Goal: Book appointment/travel/reservation

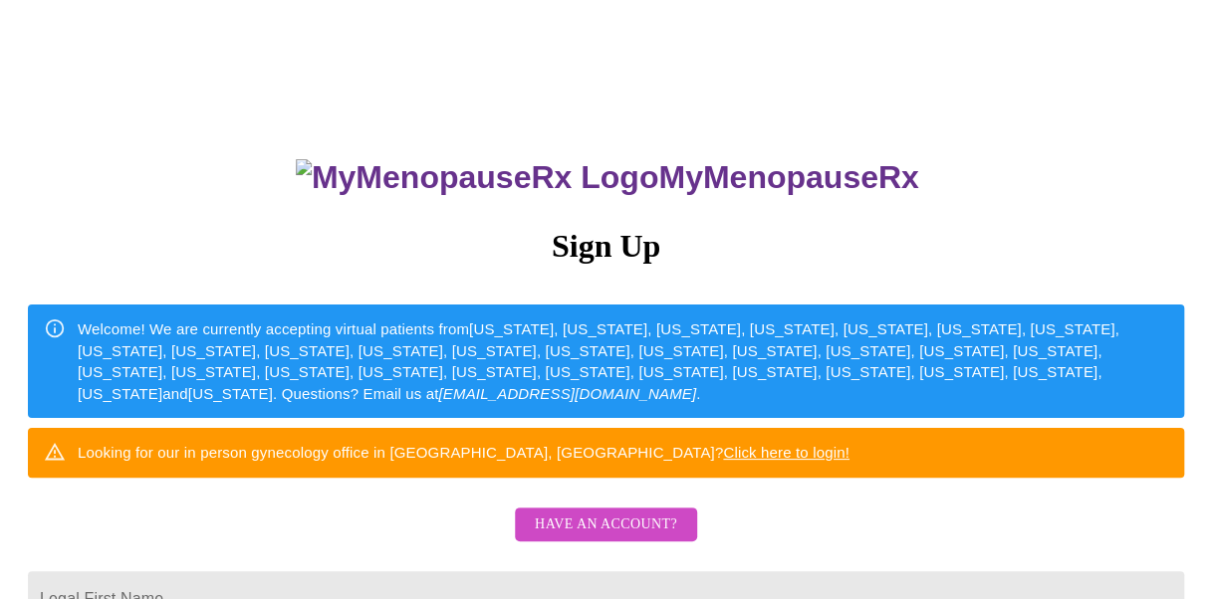
click at [597, 538] on span "Have an account?" at bounding box center [606, 525] width 142 height 25
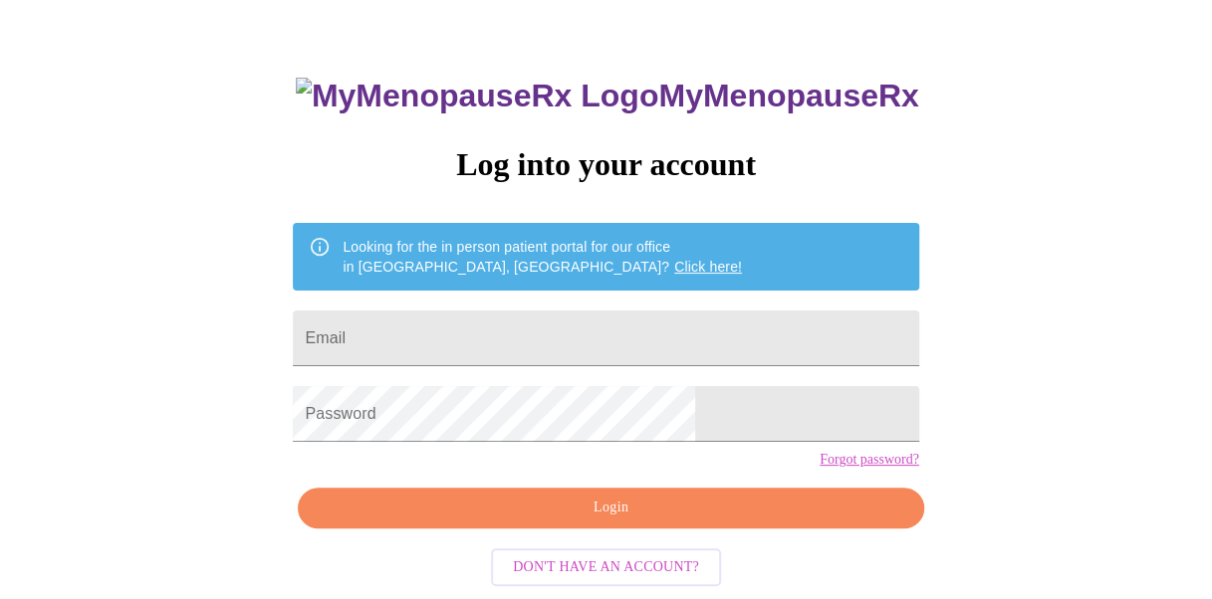
scroll to position [84, 0]
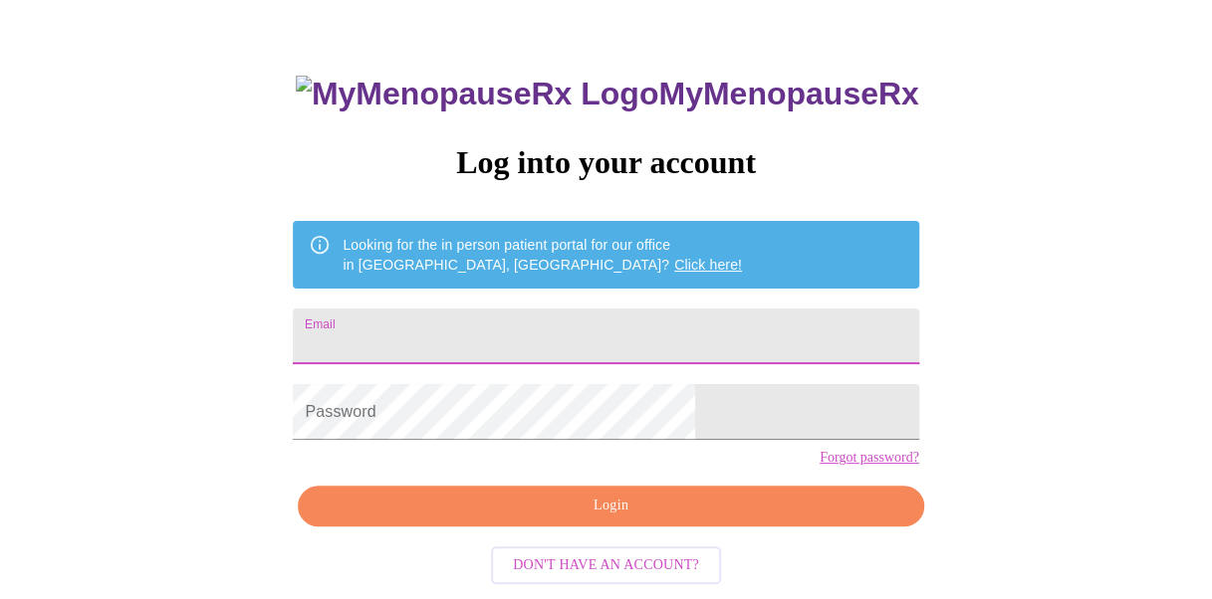
click at [578, 337] on input "Email" at bounding box center [605, 337] width 625 height 56
type input "[EMAIL_ADDRESS][DOMAIN_NAME]"
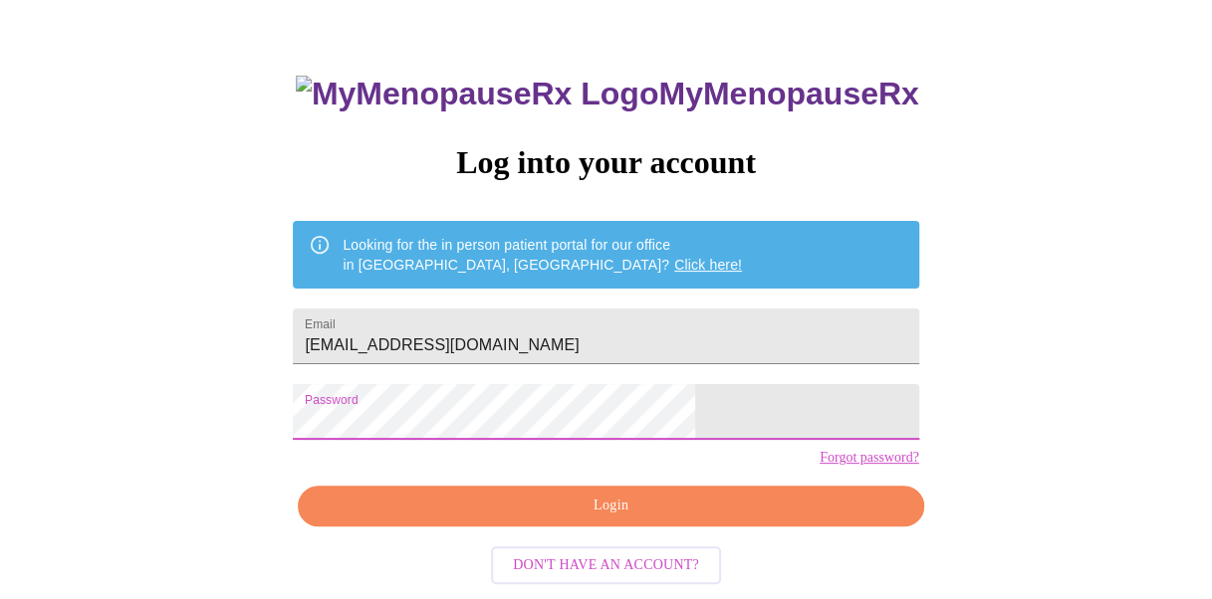
scroll to position [112, 0]
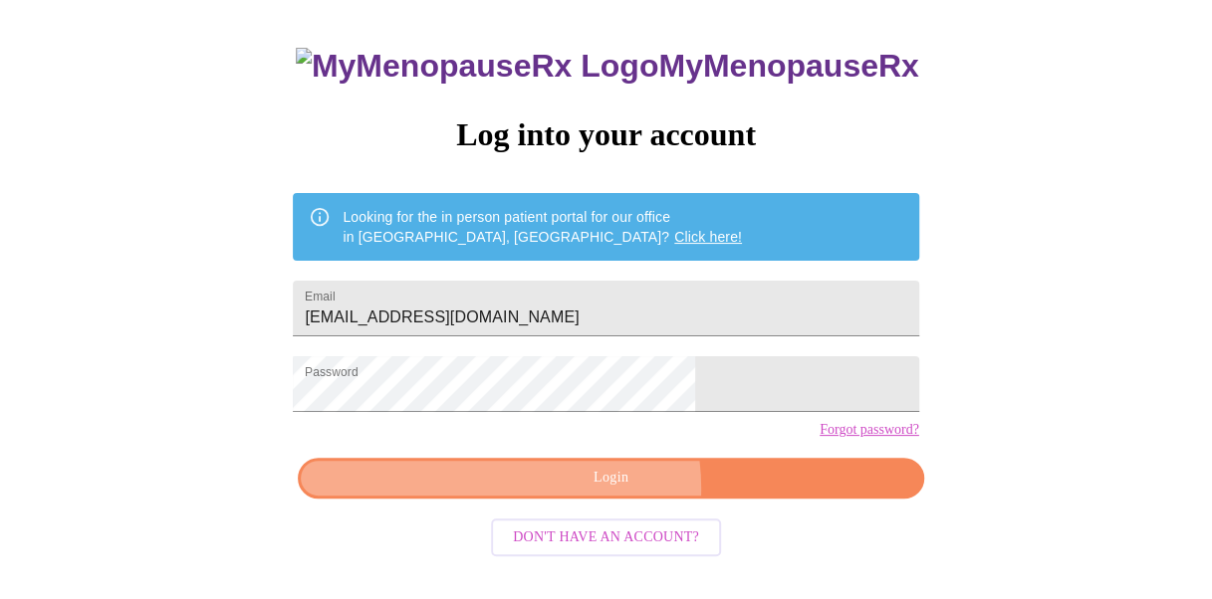
click at [590, 491] on span "Login" at bounding box center [611, 478] width 580 height 25
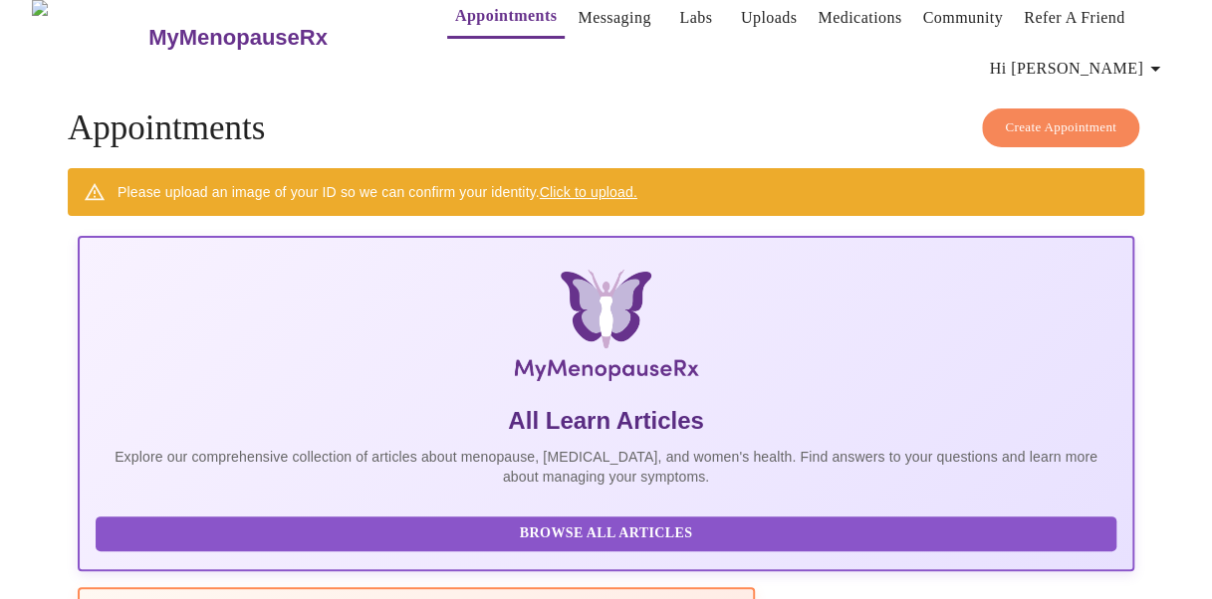
scroll to position [21, 0]
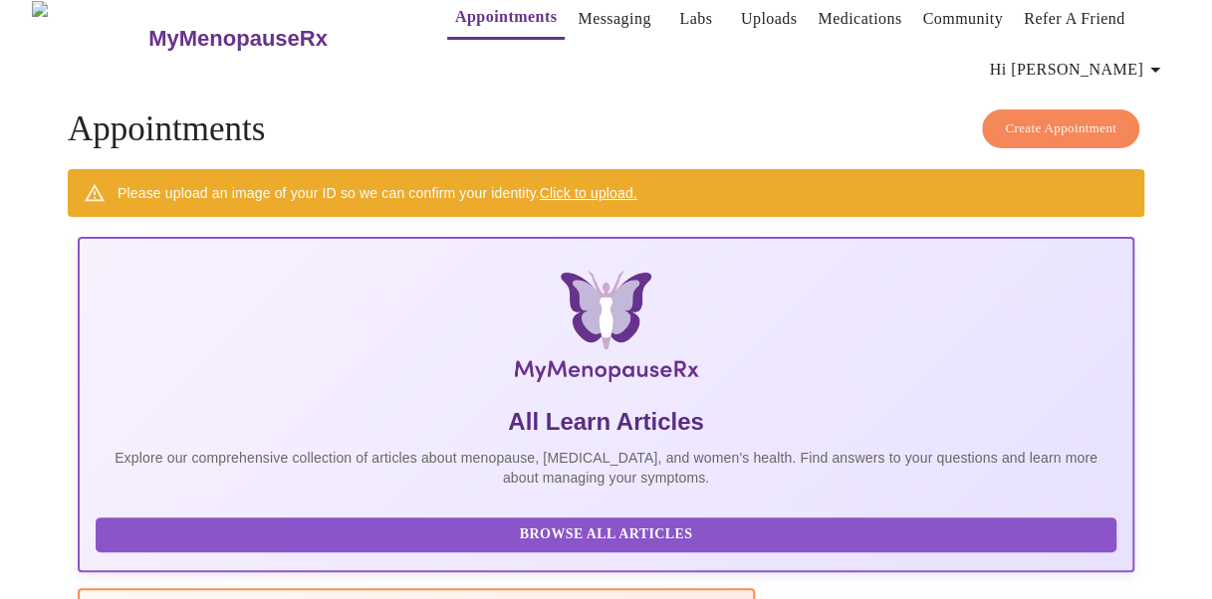
click at [1072, 129] on span "Create Appointment" at bounding box center [1061, 129] width 112 height 23
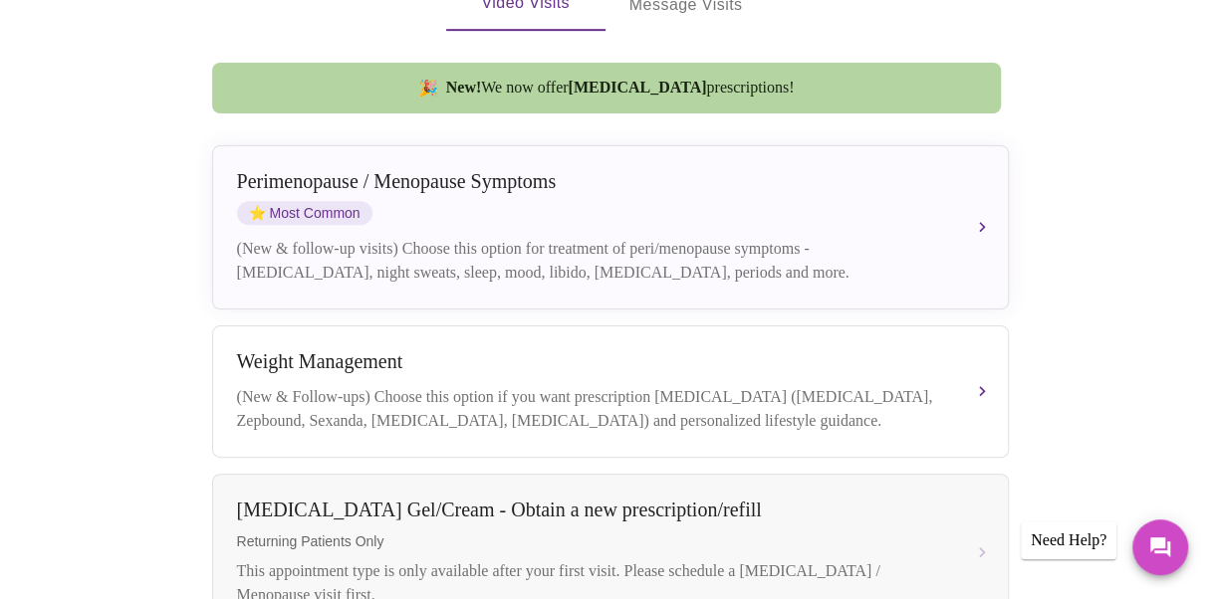
scroll to position [493, 0]
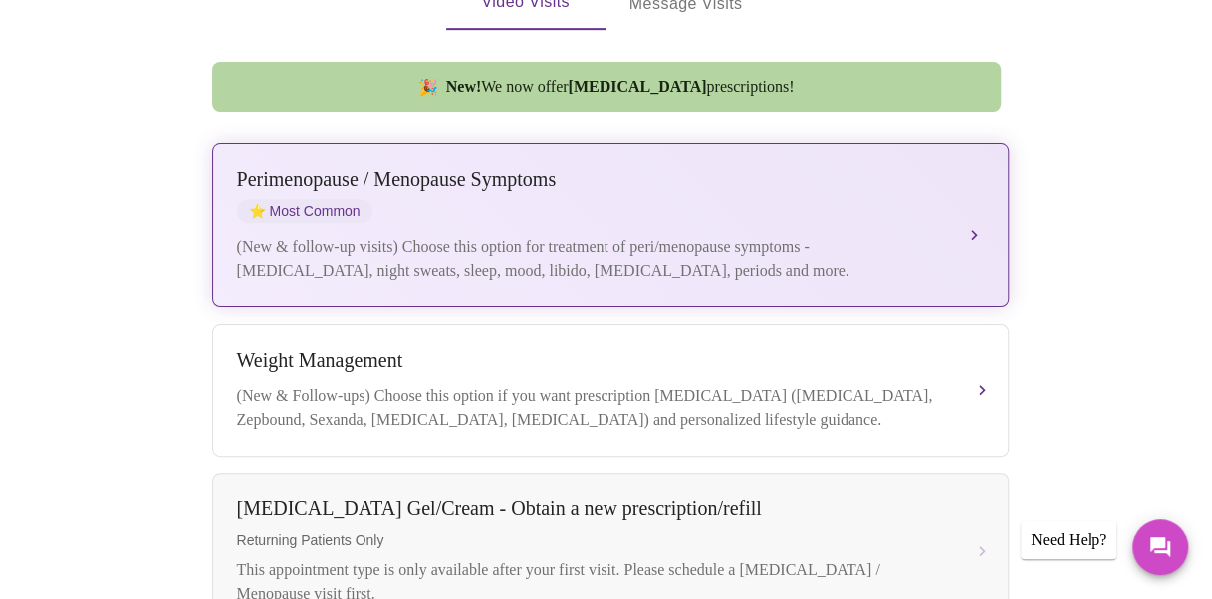
click at [564, 235] on div "(New & follow-up visits) Choose this option for treatment of peri/menopause sym…" at bounding box center [590, 259] width 707 height 48
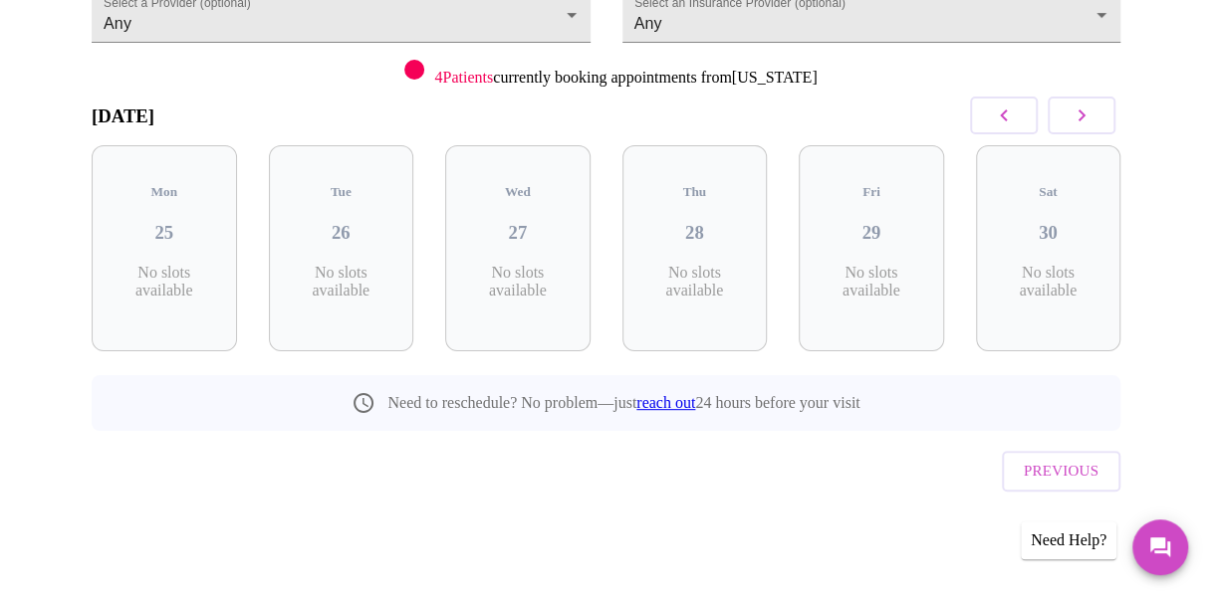
scroll to position [211, 0]
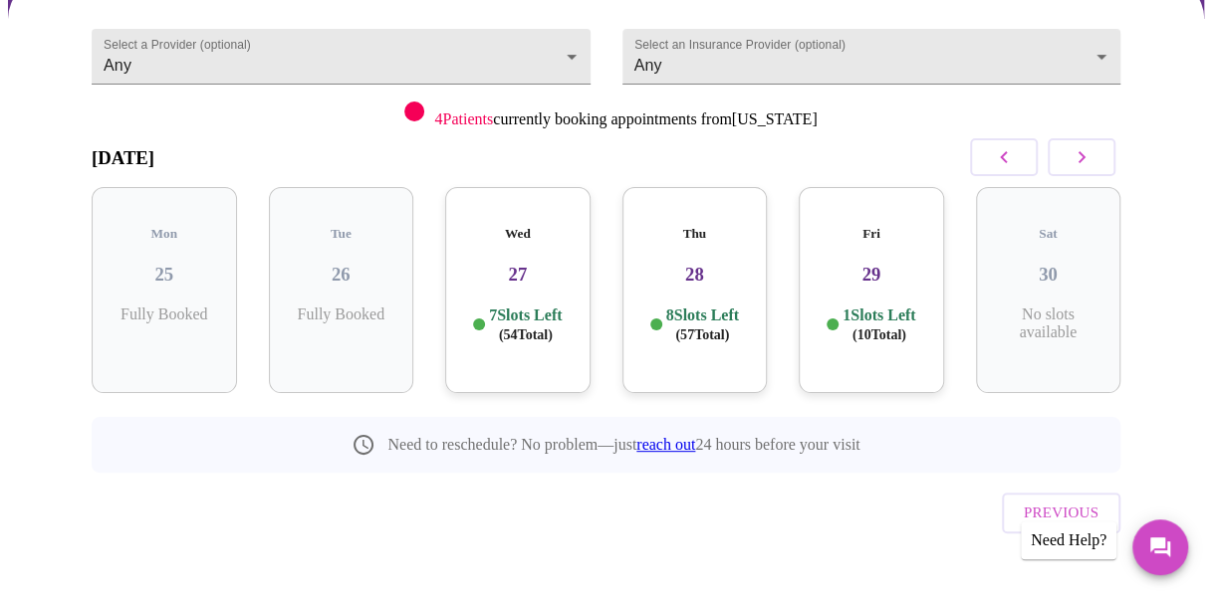
click at [691, 306] on p "8 Slots Left ( 57 Total)" at bounding box center [702, 325] width 73 height 39
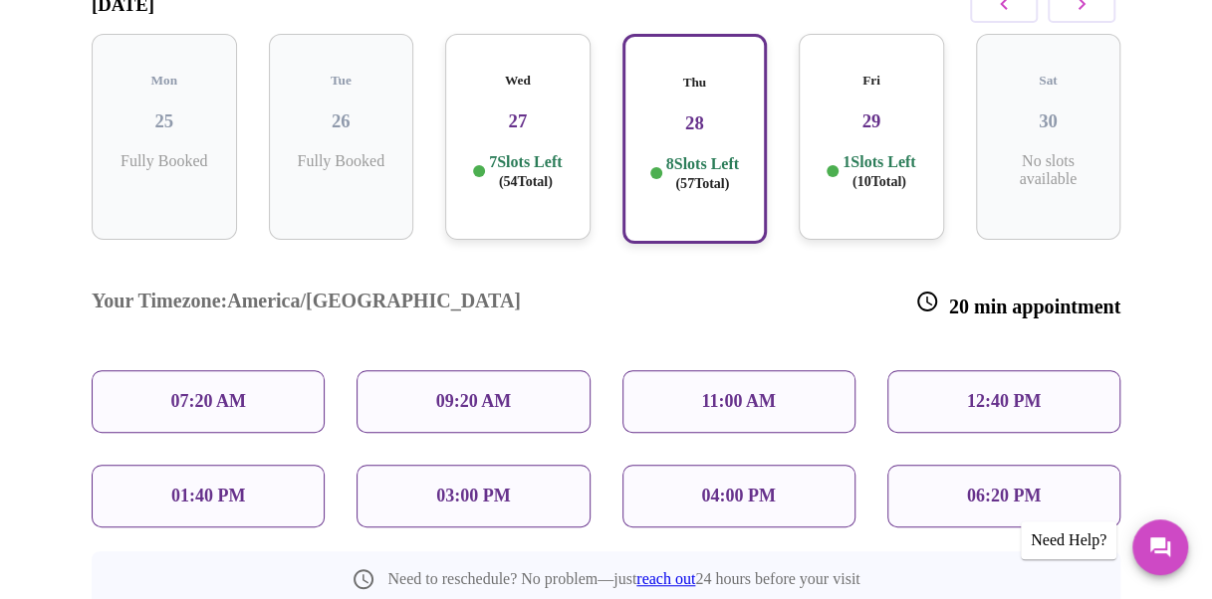
scroll to position [368, 0]
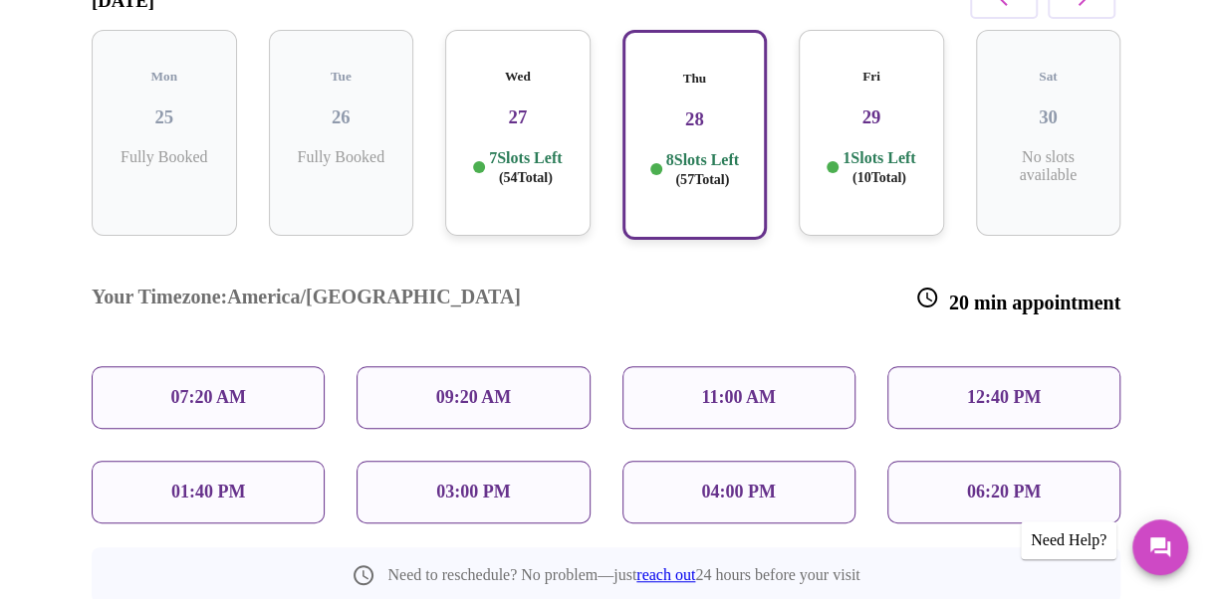
click at [516, 366] on div "09:20 AM" at bounding box center [472, 397] width 233 height 63
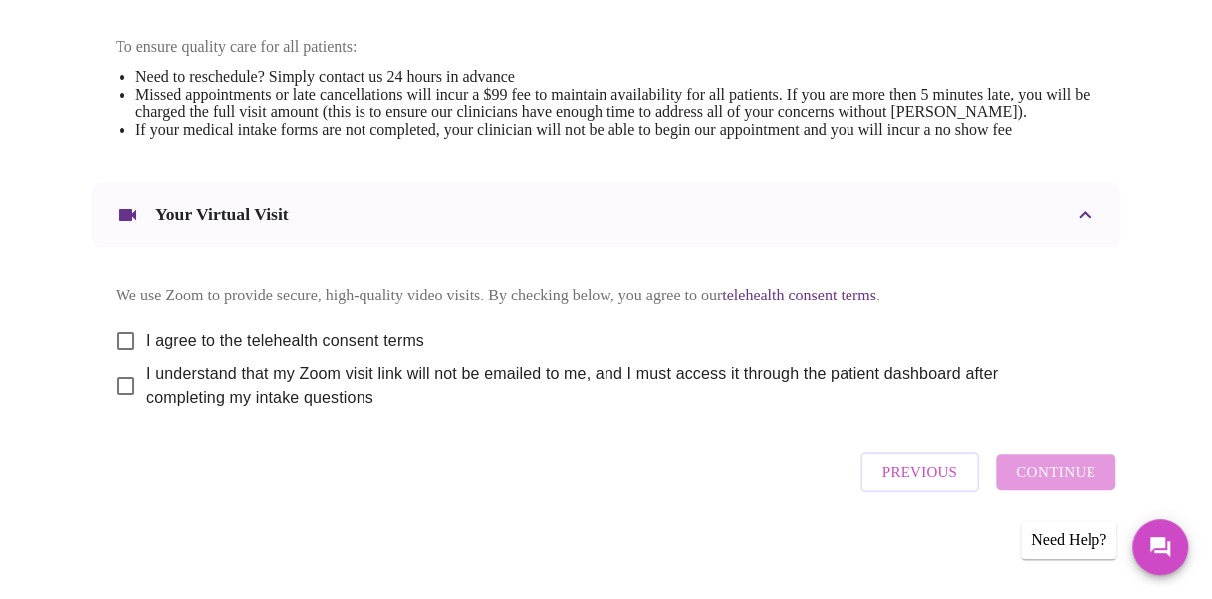
scroll to position [880, 0]
click at [127, 355] on input "I agree to the telehealth consent terms" at bounding box center [126, 342] width 42 height 42
checkbox input "true"
drag, startPoint x: 118, startPoint y: 406, endPoint x: 129, endPoint y: 407, distance: 12.0
click at [133, 406] on input "I understand that my Zoom visit link will not be emailed to me, and I must acce…" at bounding box center [126, 386] width 42 height 42
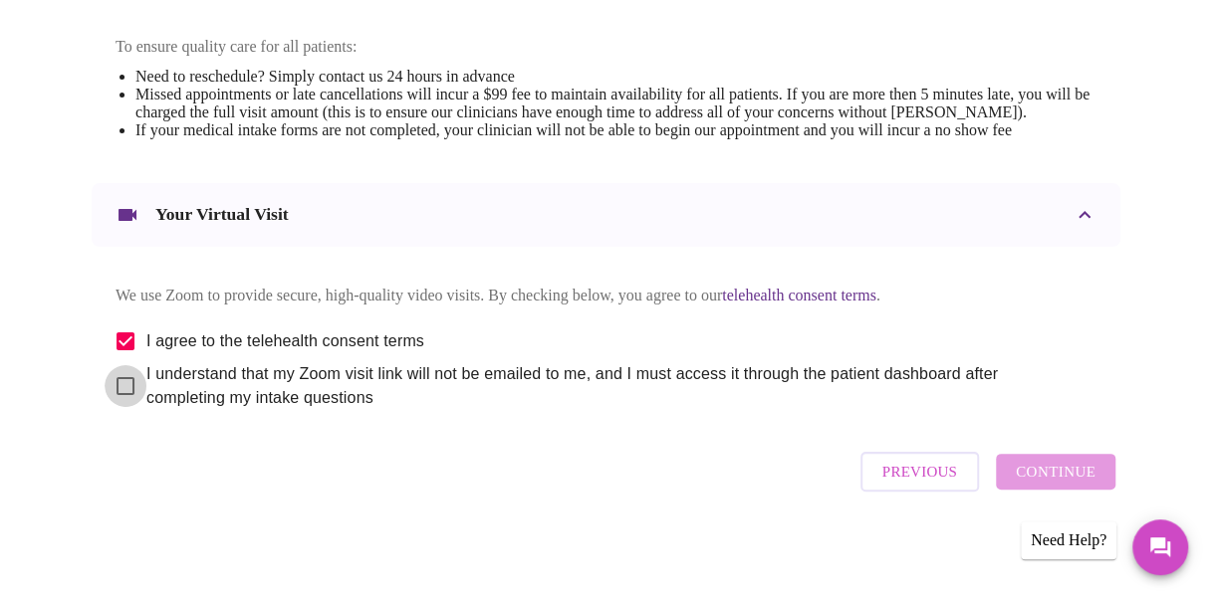
checkbox input "true"
click at [1075, 485] on span "Continue" at bounding box center [1056, 472] width 80 height 26
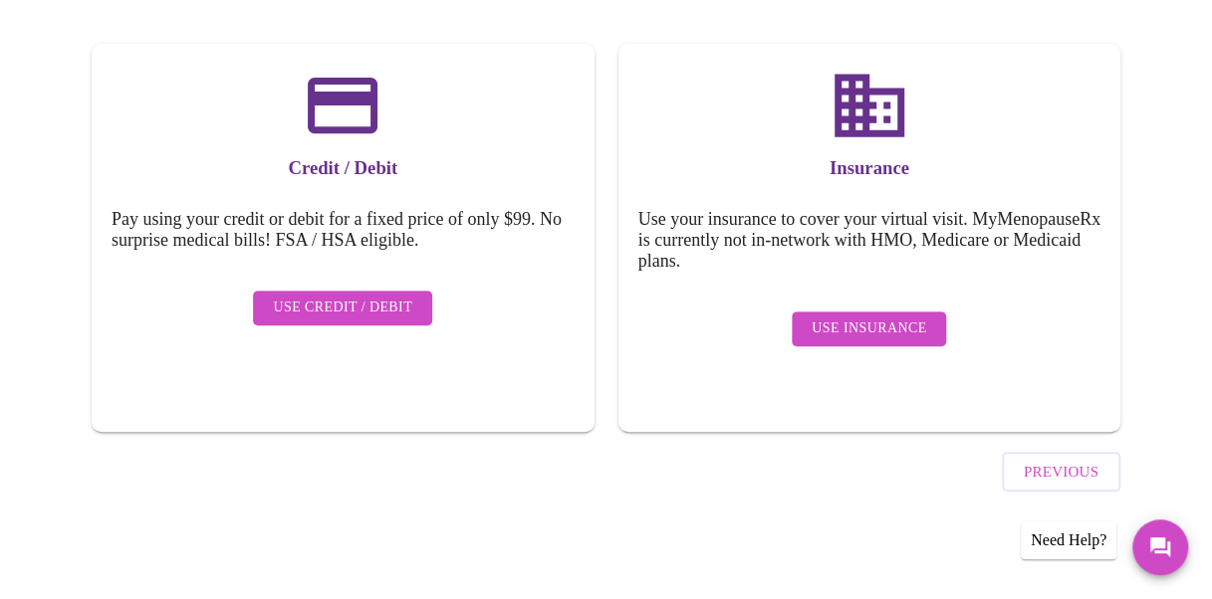
scroll to position [275, 0]
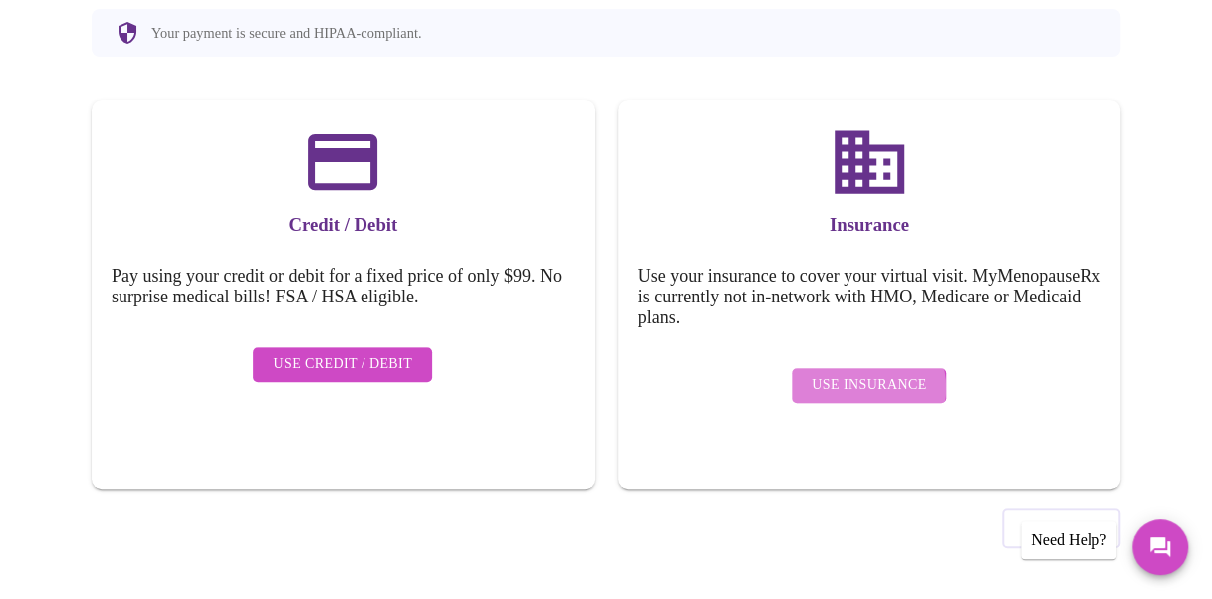
click at [870, 373] on span "Use Insurance" at bounding box center [869, 385] width 115 height 25
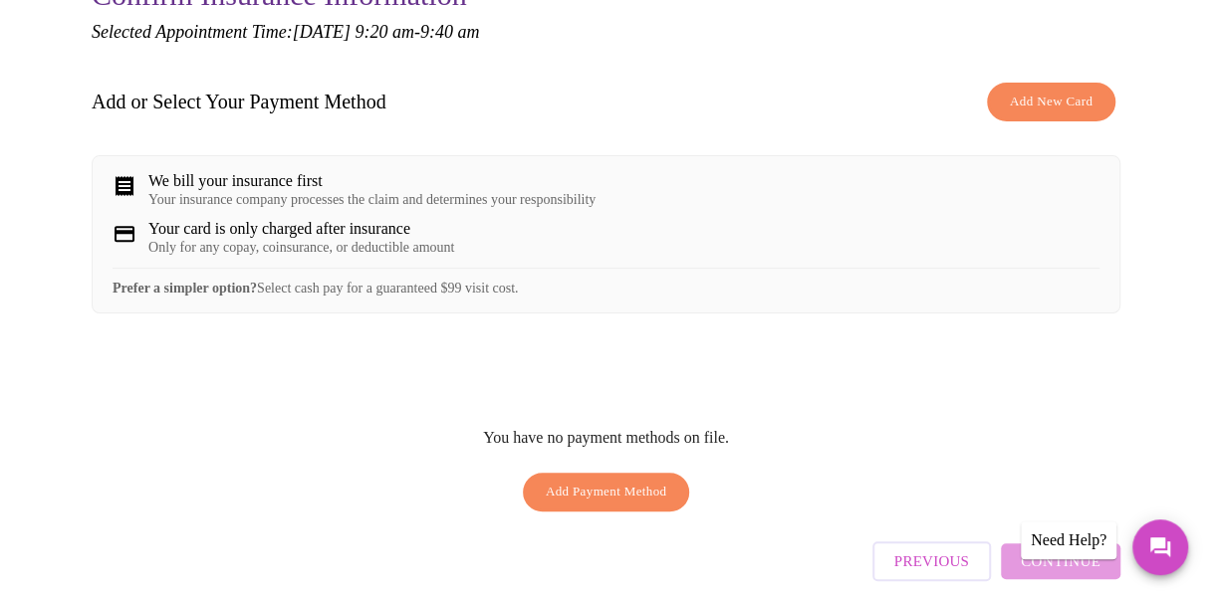
scroll to position [233, 0]
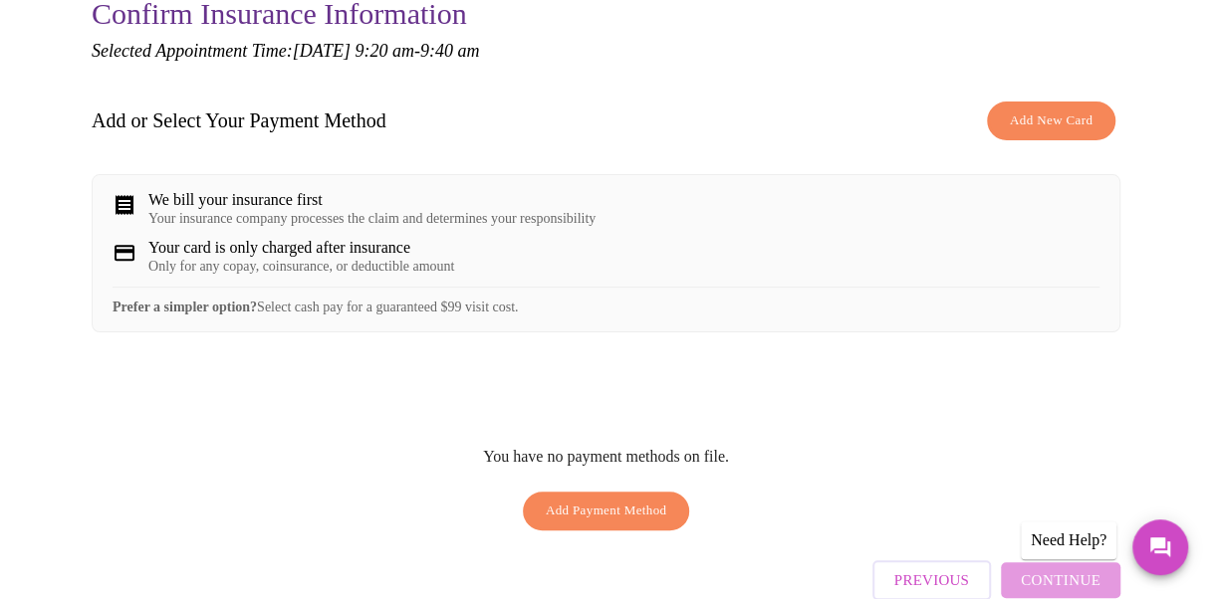
click at [1050, 119] on span "Add New Card" at bounding box center [1051, 121] width 83 height 23
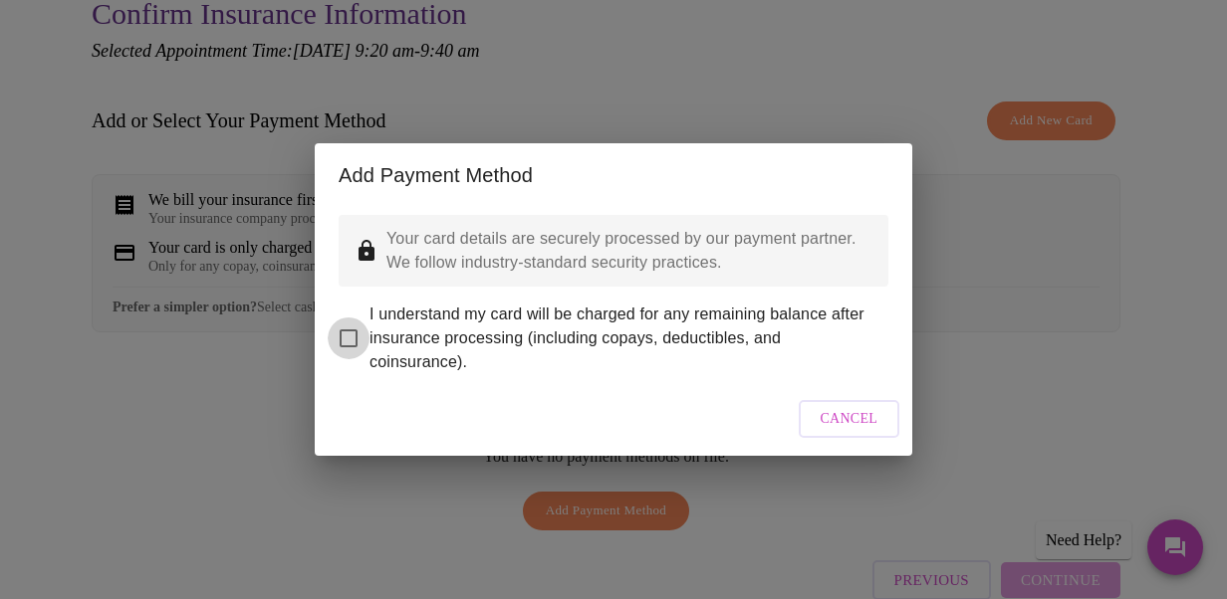
click at [341, 319] on input "I understand my card will be charged for any remaining balance after insurance …" at bounding box center [349, 339] width 42 height 42
checkbox input "true"
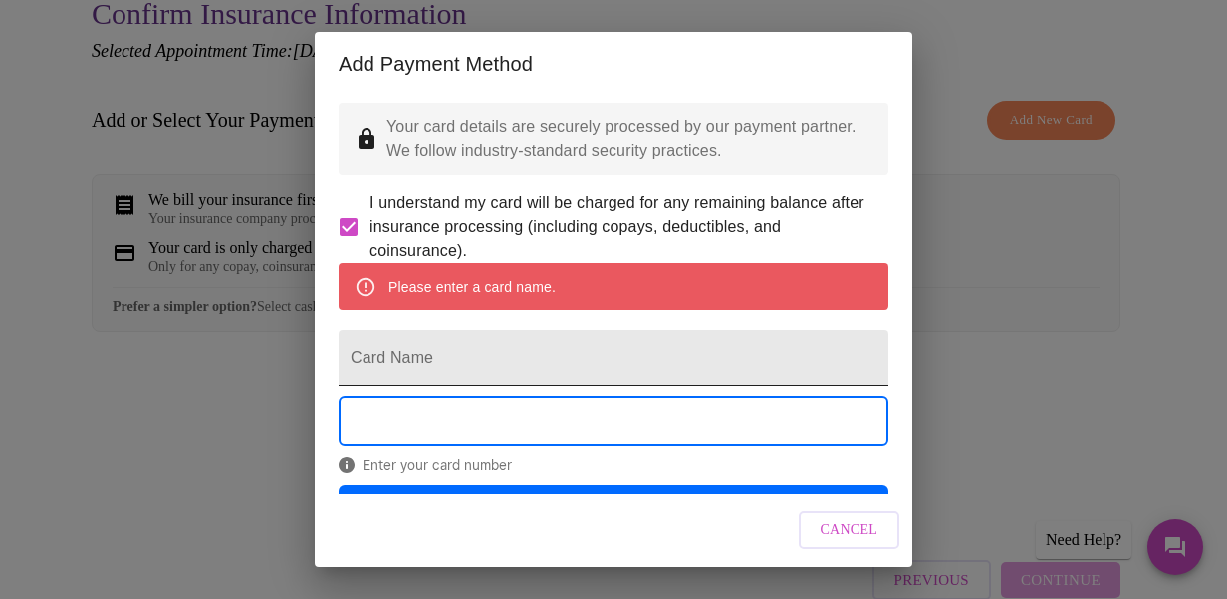
click at [516, 386] on input "Card Name" at bounding box center [614, 359] width 550 height 56
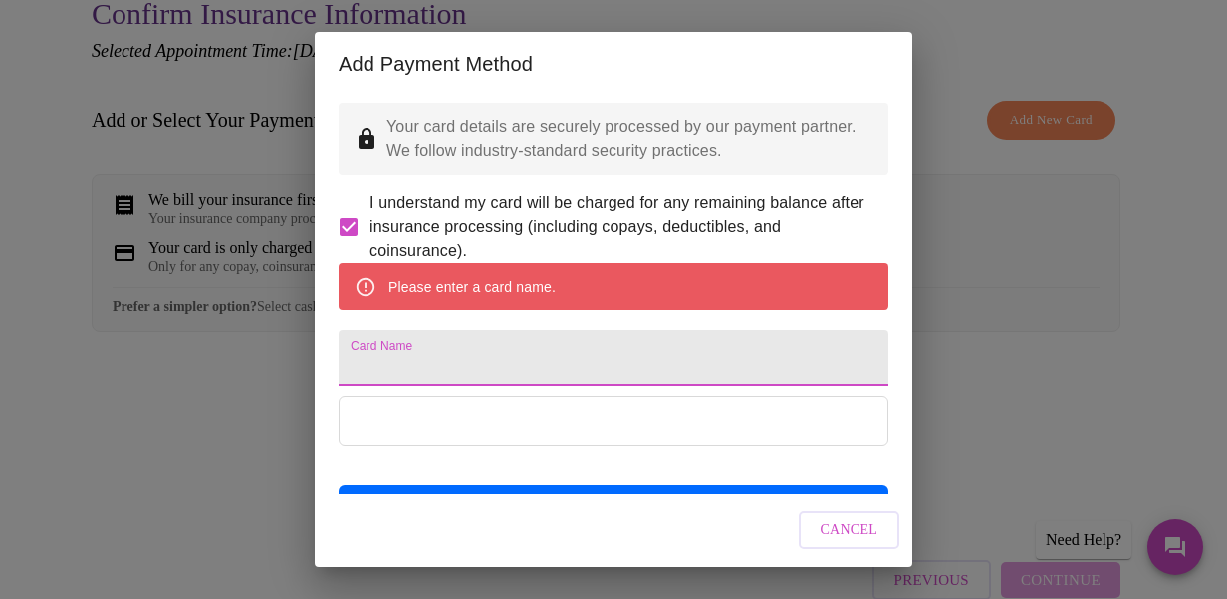
click at [849, 528] on span "Cancel" at bounding box center [850, 531] width 58 height 25
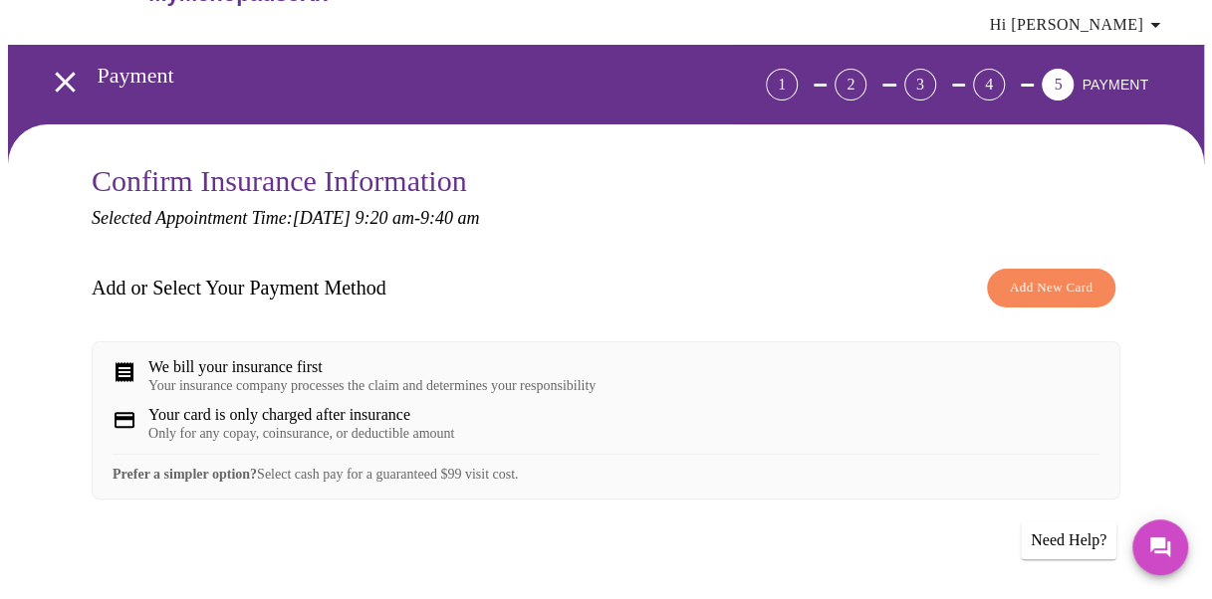
scroll to position [8, 0]
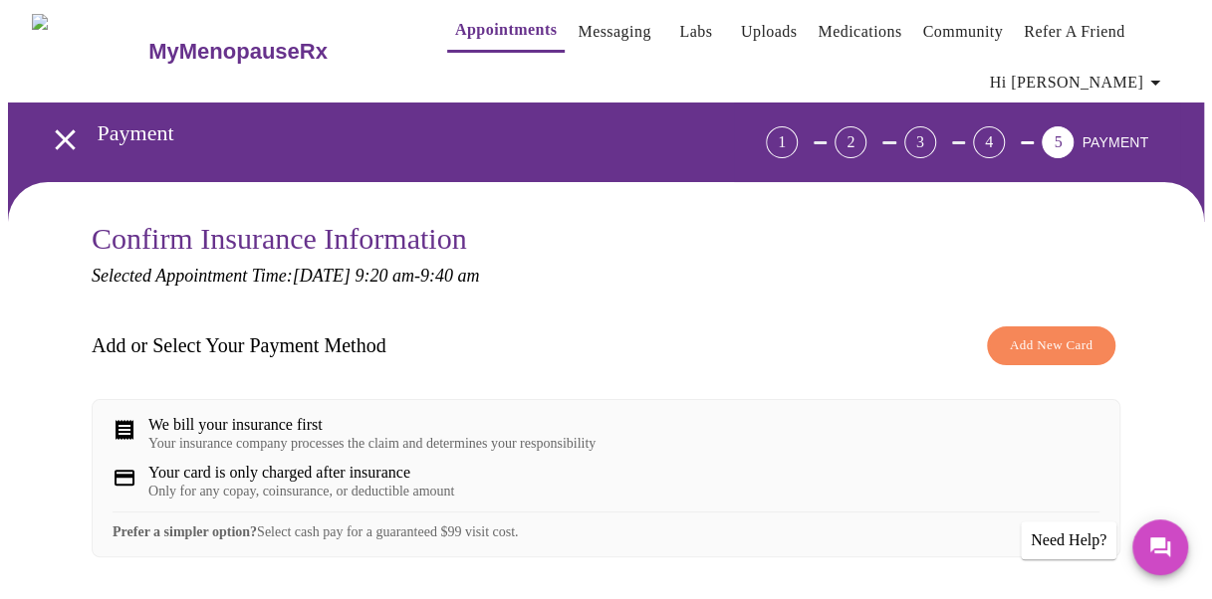
click at [1005, 128] on div "4" at bounding box center [989, 142] width 32 height 32
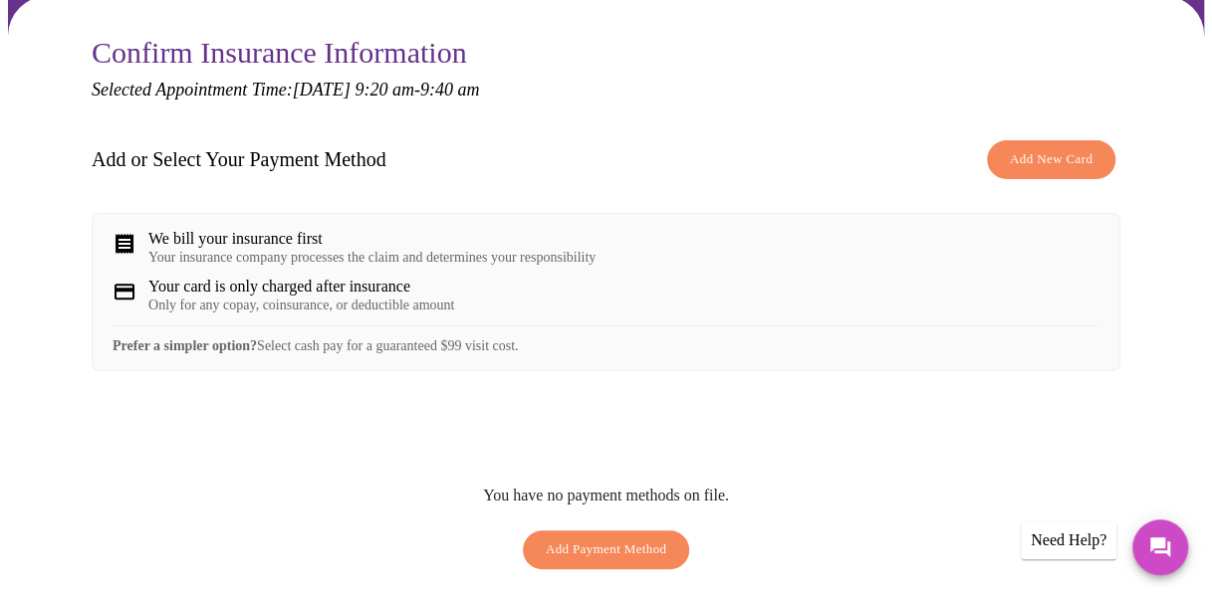
scroll to position [343, 0]
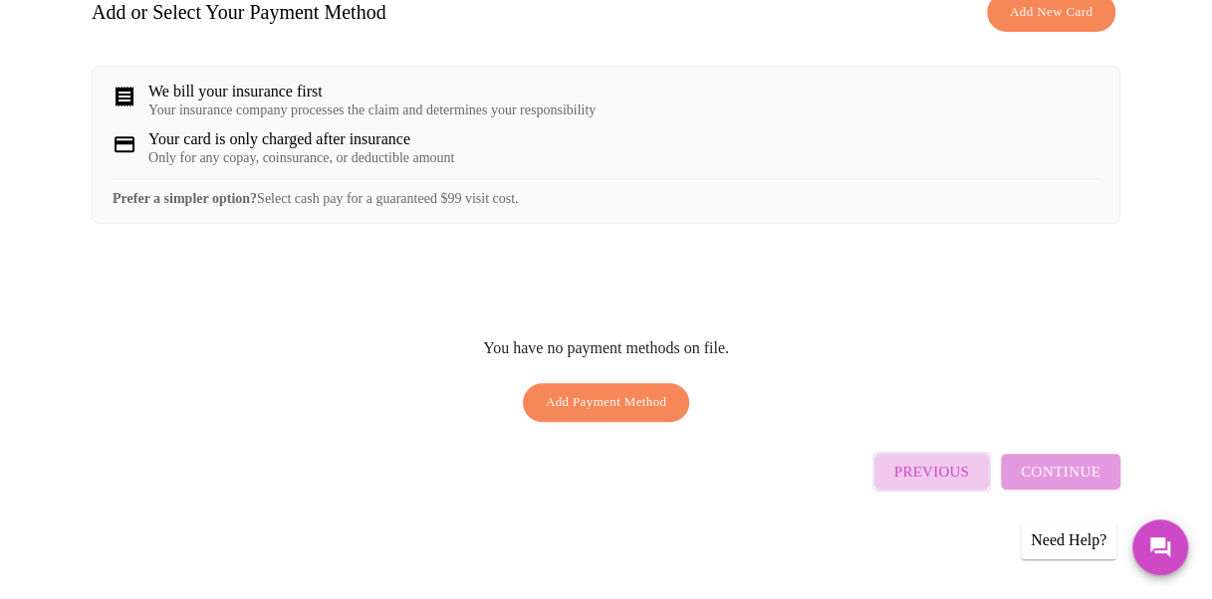
click at [942, 485] on span "Previous" at bounding box center [931, 472] width 75 height 26
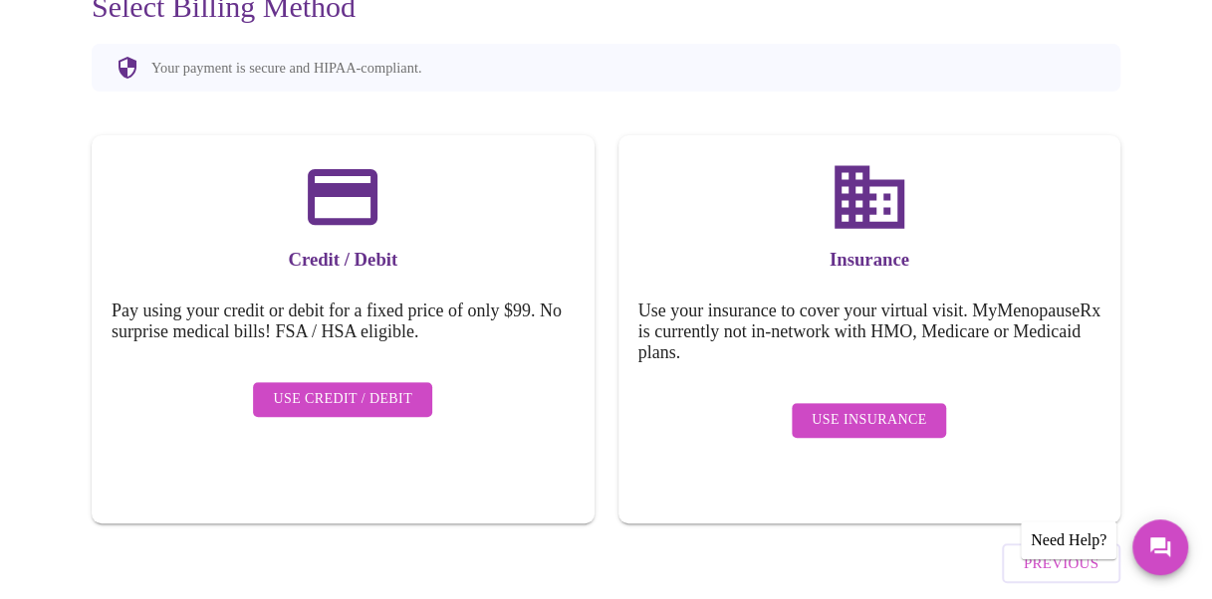
click at [886, 408] on span "Use Insurance" at bounding box center [869, 420] width 115 height 25
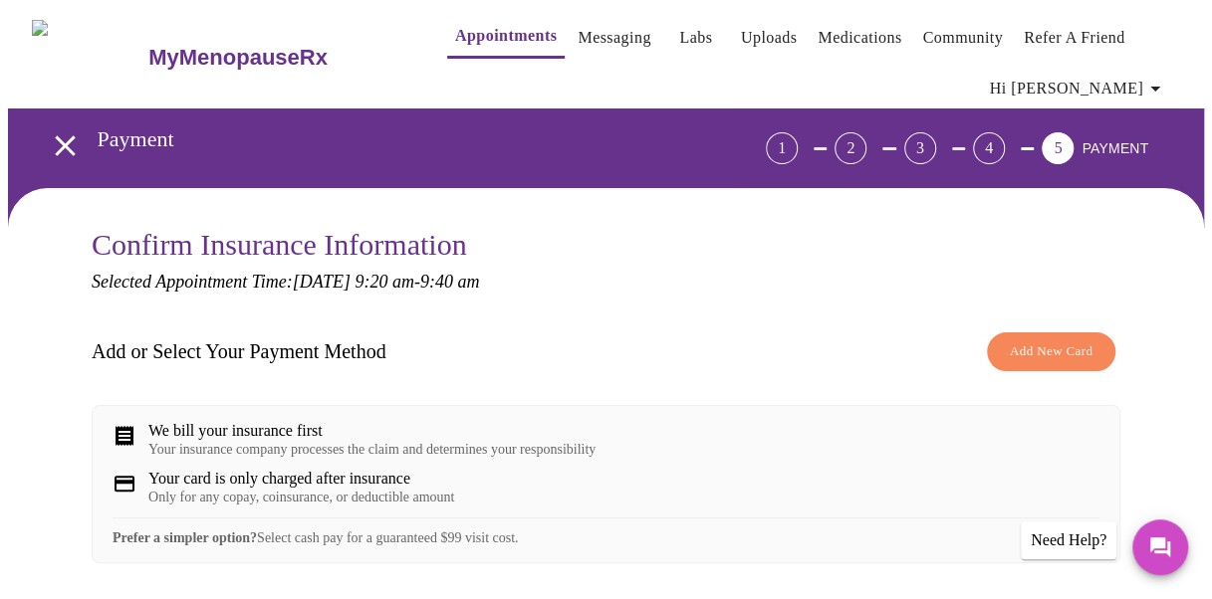
scroll to position [0, 0]
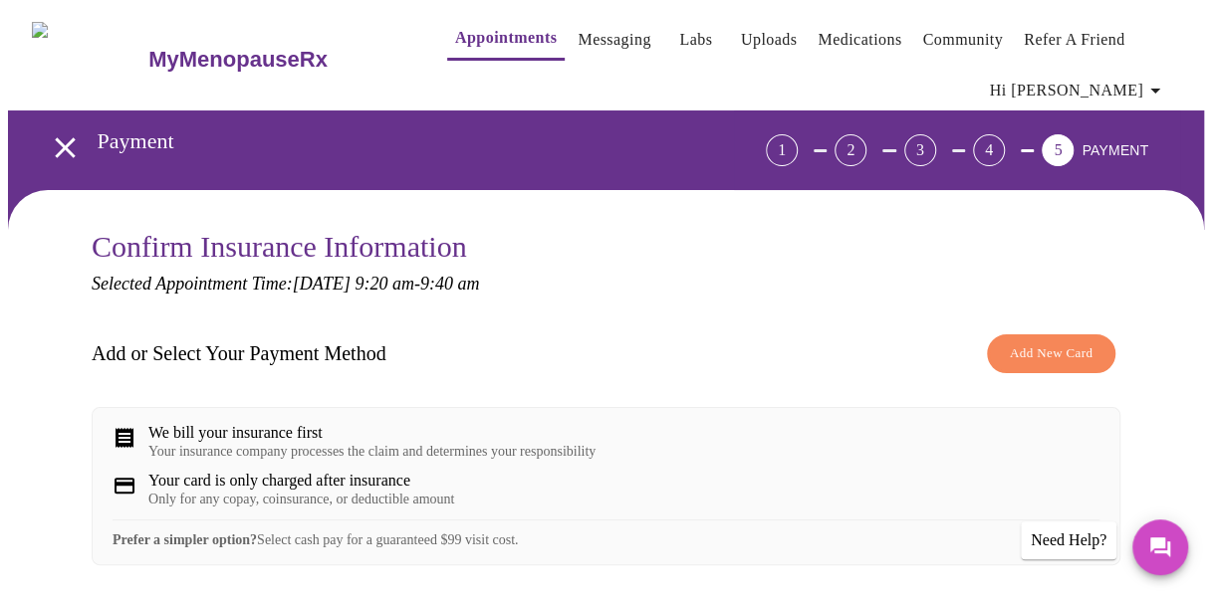
click at [1137, 81] on span "Hi [PERSON_NAME]" at bounding box center [1078, 91] width 177 height 28
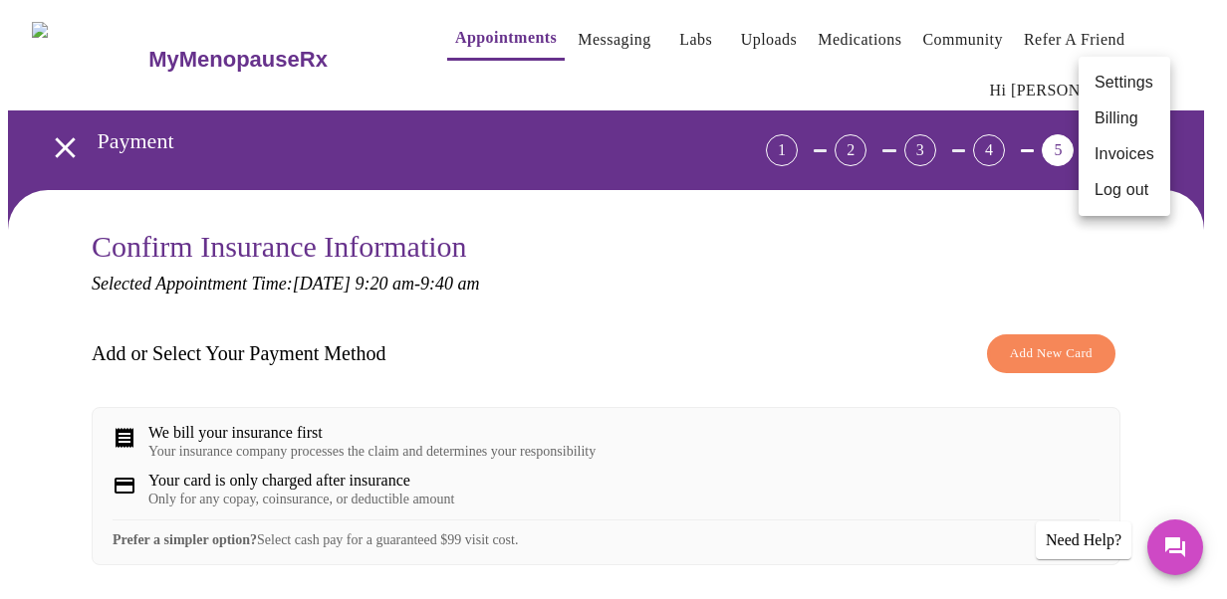
click at [950, 285] on div at bounding box center [613, 299] width 1227 height 599
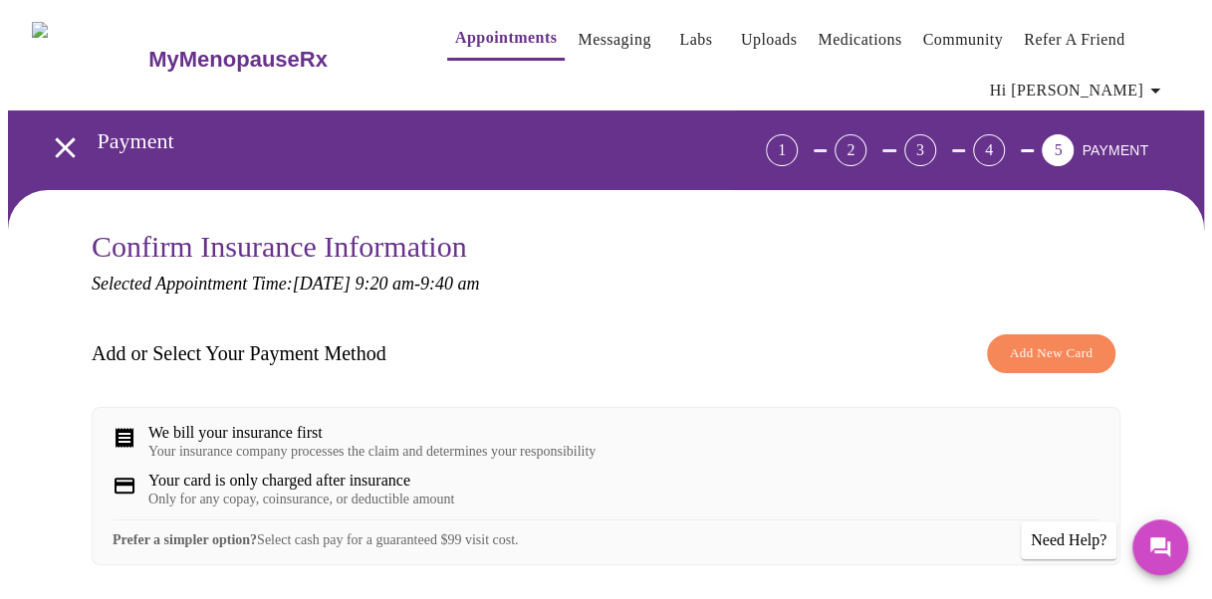
click at [741, 32] on link "Uploads" at bounding box center [769, 40] width 57 height 28
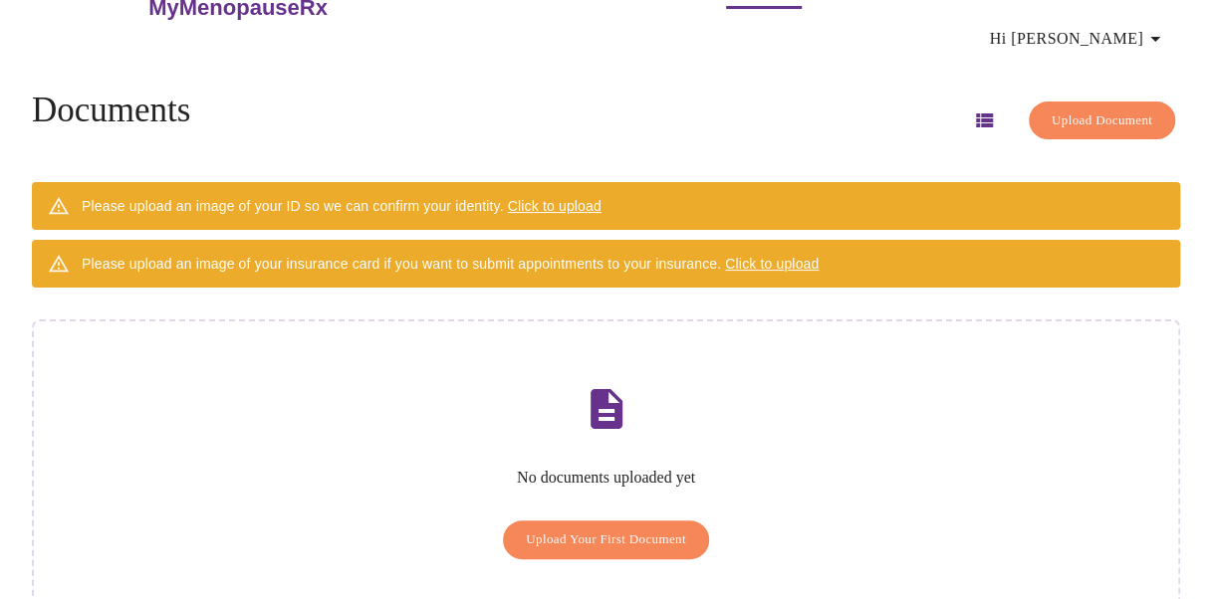
scroll to position [97, 0]
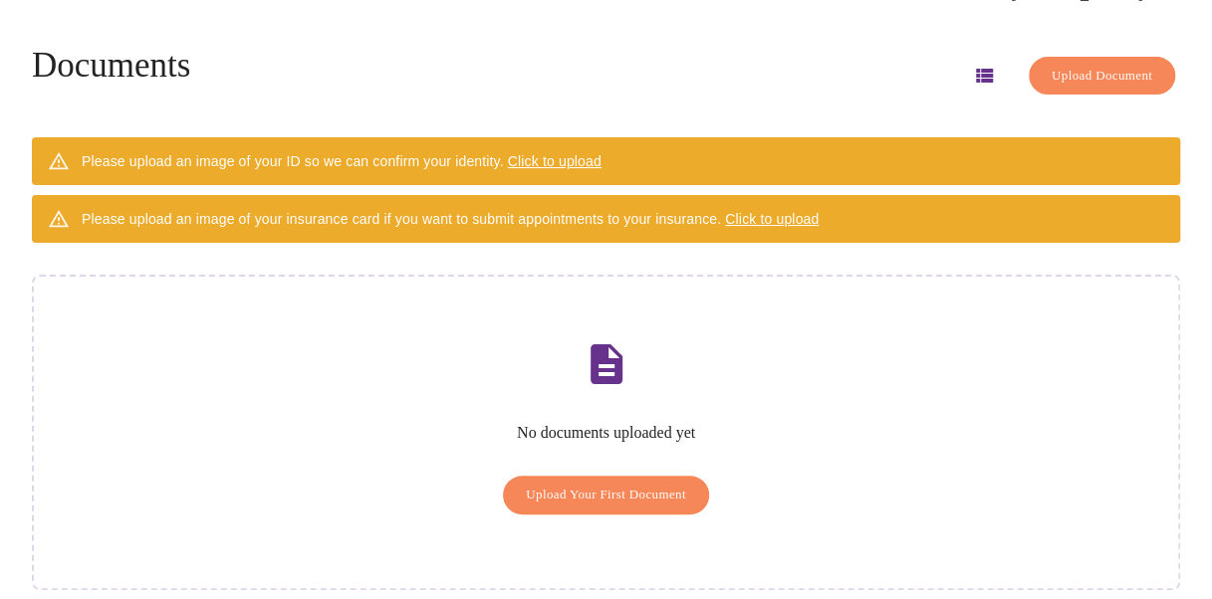
click at [795, 214] on span "Click to upload" at bounding box center [772, 219] width 94 height 16
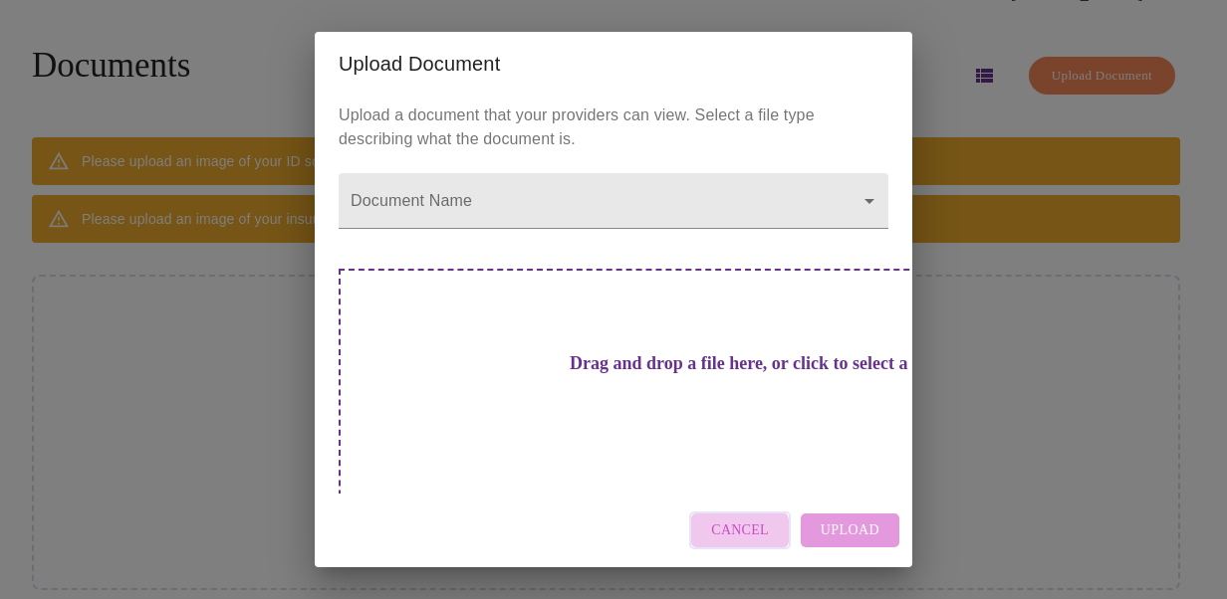
click at [739, 523] on span "Cancel" at bounding box center [740, 531] width 58 height 25
